Goal: Feedback & Contribution: Leave review/rating

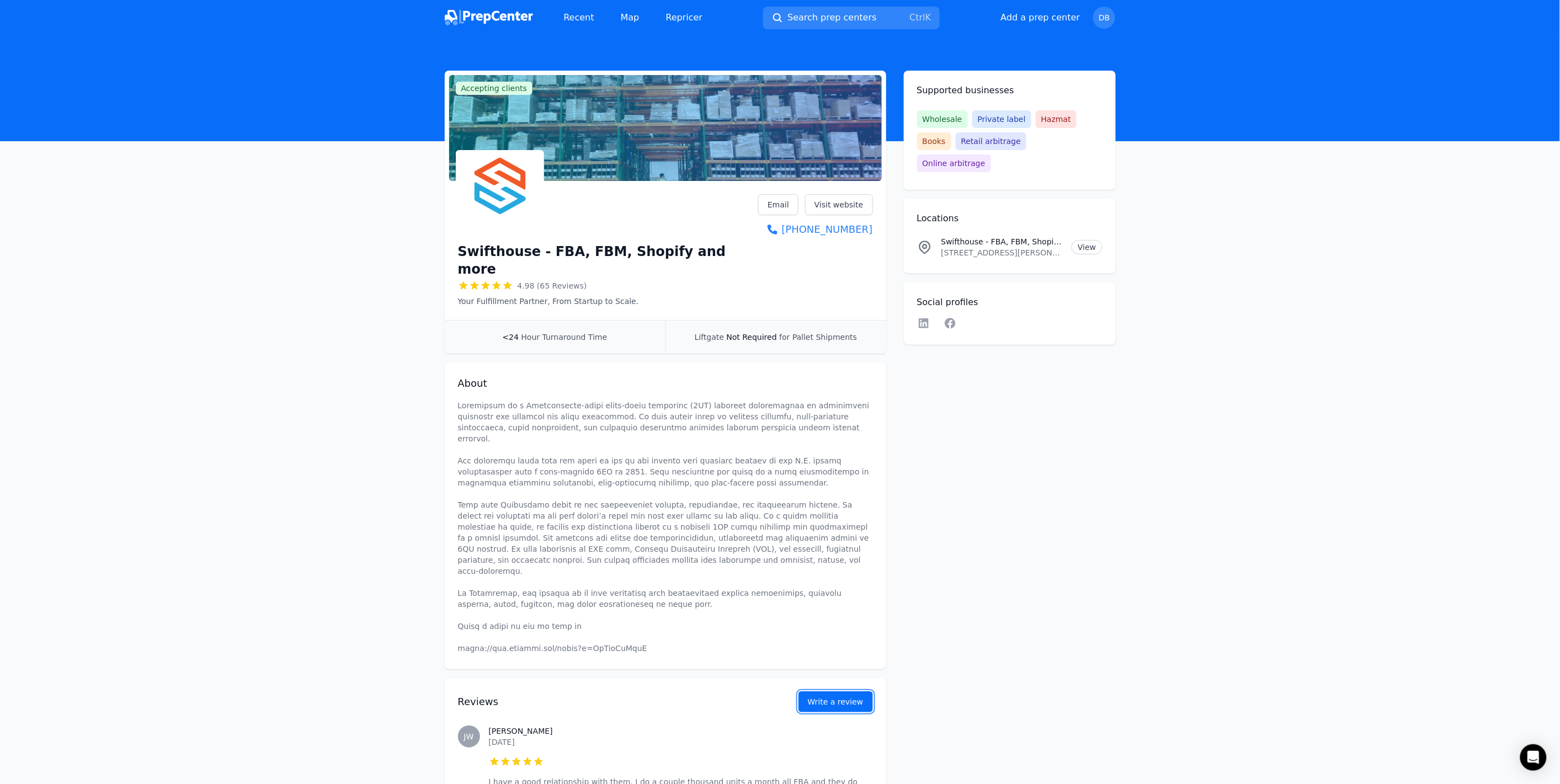
click at [820, 691] on button "Write a review" at bounding box center [835, 702] width 75 height 21
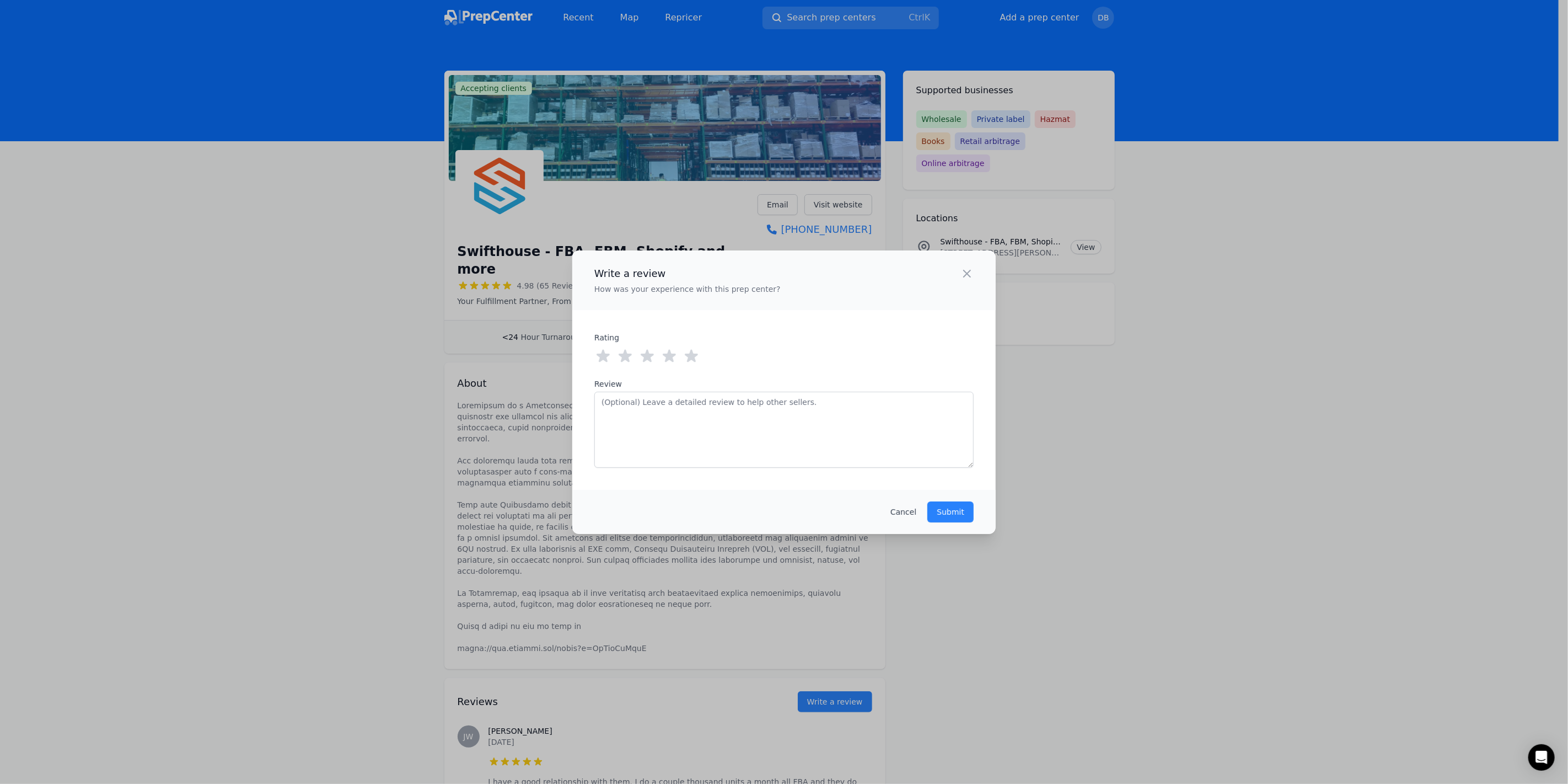
click at [690, 355] on icon at bounding box center [692, 355] width 14 height 13
click at [664, 436] on textarea "Review" at bounding box center [784, 430] width 379 height 76
paste textarea "Good. I sell on Shopify. Orders come in. Orders go out. No complaints"
type textarea "Good. I sell on Shopify. Orders come in. Orders go out. No complaints"
click at [962, 509] on p "Submit" at bounding box center [951, 512] width 28 height 11
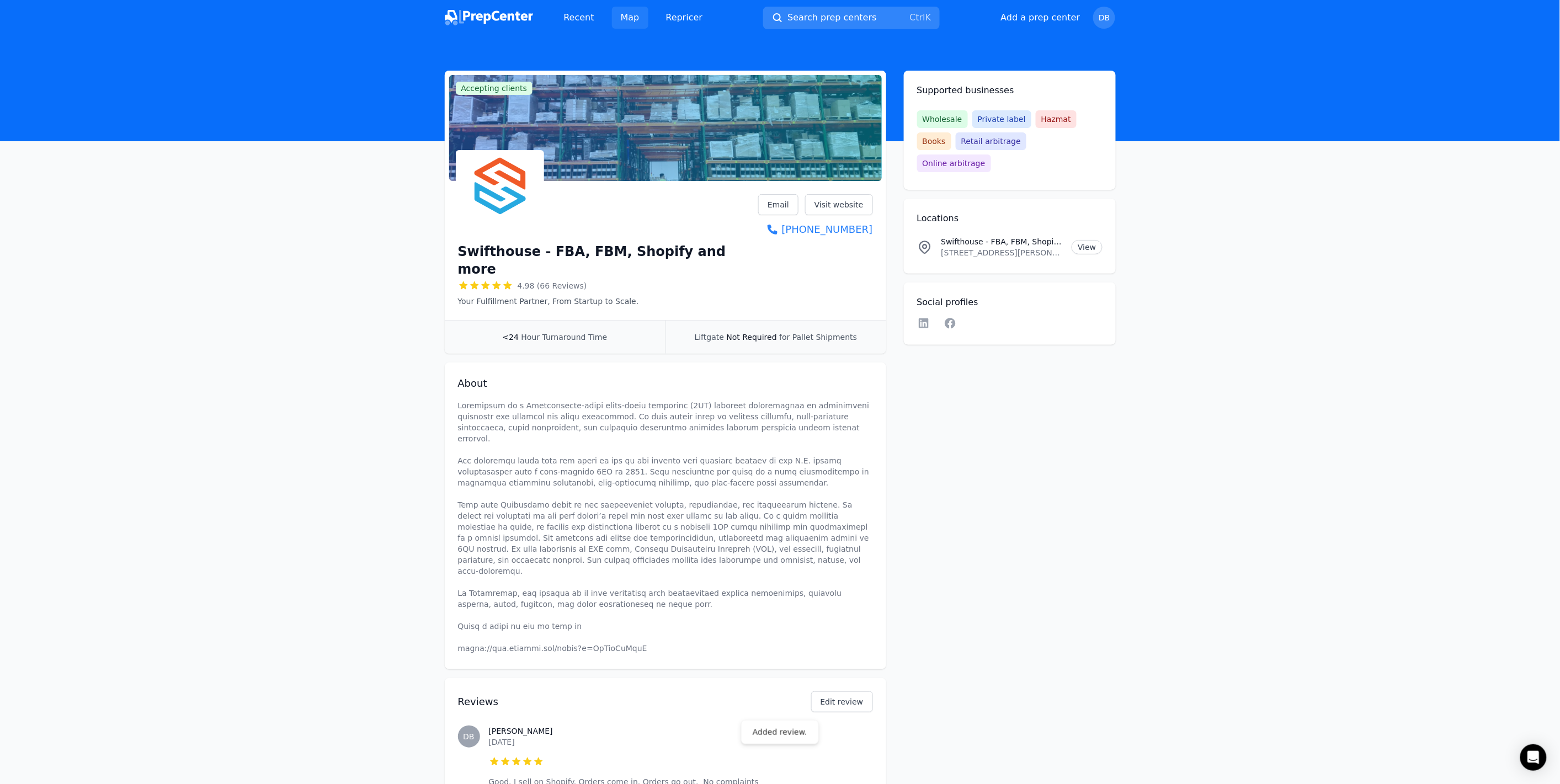
click at [616, 17] on link "Map" at bounding box center [630, 17] width 36 height 22
